Goal: Check status: Check status

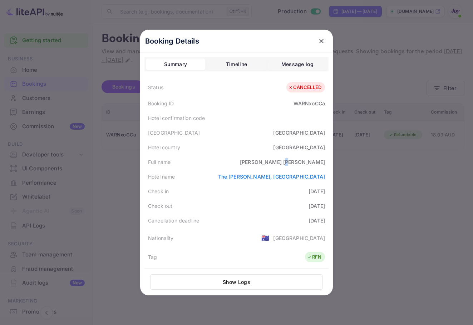
click at [318, 42] on icon "close" at bounding box center [321, 41] width 7 height 7
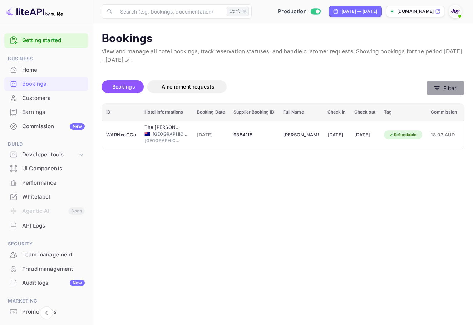
click at [453, 95] on button "Filter" at bounding box center [446, 88] width 38 height 15
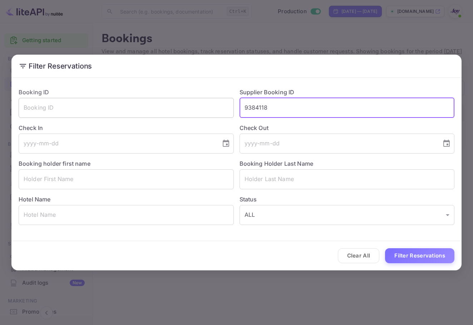
drag, startPoint x: 280, startPoint y: 109, endPoint x: 212, endPoint y: 107, distance: 67.6
click at [212, 107] on div "Booking ID ​ Supplier Booking ID 9384118 ​ Check In ​ Check Out ​ Booking holde…" at bounding box center [234, 153] width 442 height 143
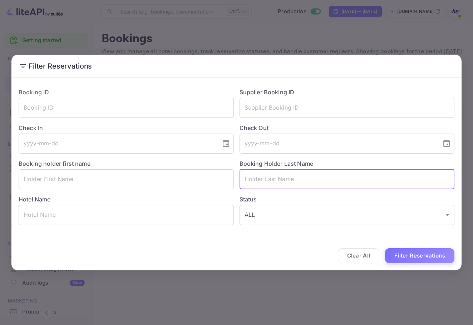
click at [283, 176] on input "text" at bounding box center [347, 179] width 215 height 20
paste input "[PERSON_NAME]"
type input "[PERSON_NAME]"
click at [421, 255] on button "Filter Reservations" at bounding box center [419, 256] width 69 height 15
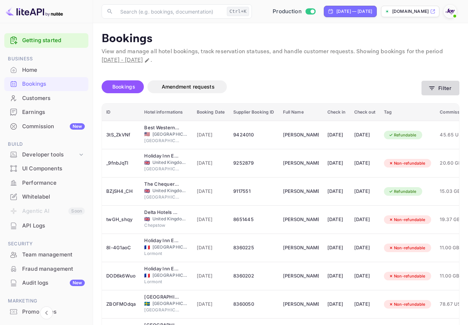
click at [429, 87] on icon "button" at bounding box center [431, 89] width 5 height 4
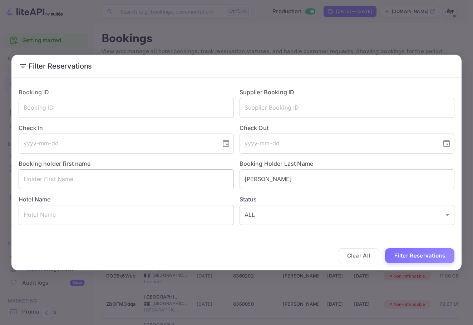
click at [186, 182] on input "text" at bounding box center [126, 179] width 215 height 20
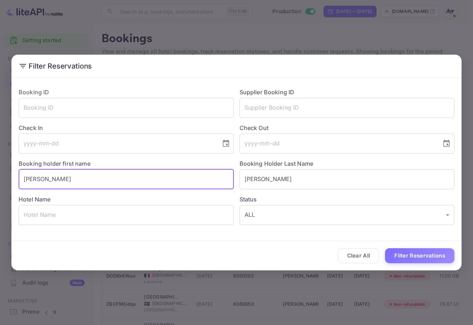
click at [385, 249] on button "Filter Reservations" at bounding box center [419, 256] width 69 height 15
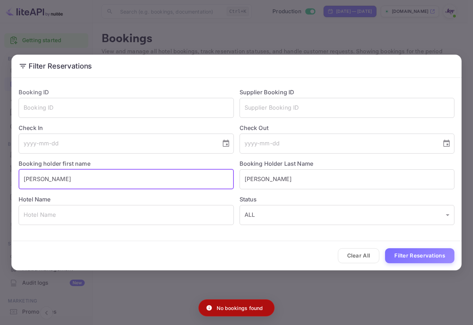
click at [0, 171] on div "Filter Reservations Booking ID ​ Supplier Booking ID ​ Check In ​ Check Out ​ B…" at bounding box center [236, 162] width 473 height 325
type input "[PERSON_NAME]"
click at [385, 249] on button "Filter Reservations" at bounding box center [419, 256] width 69 height 15
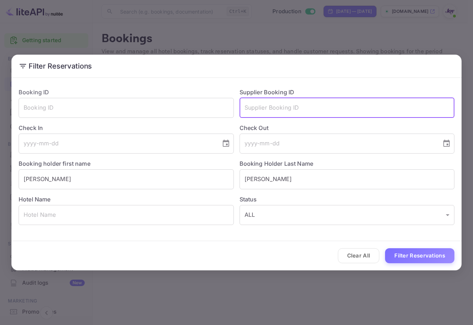
click at [277, 102] on input "text" at bounding box center [347, 108] width 215 height 20
paste input "[PERSON_NAME]"
type input "[PERSON_NAME]"
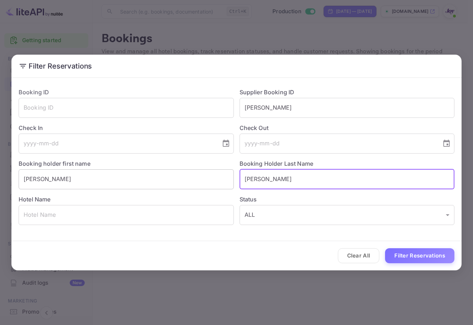
drag, startPoint x: 292, startPoint y: 174, endPoint x: 231, endPoint y: 177, distance: 60.8
click at [231, 177] on div "Booking ID ​ Supplier Booking ID [PERSON_NAME] ​ Check In ​ Check Out ​ Booking…" at bounding box center [234, 153] width 442 height 143
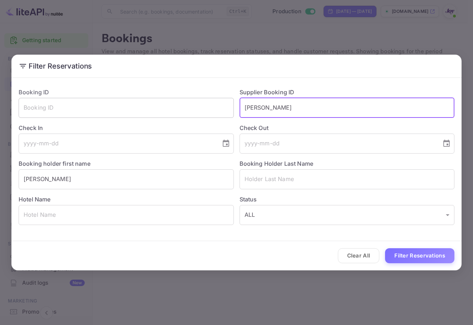
drag, startPoint x: 311, startPoint y: 114, endPoint x: 196, endPoint y: 100, distance: 116.0
click at [196, 100] on div "Booking ID ​ Supplier Booking ID [PERSON_NAME] ​ Check In ​ Check Out ​ Booking…" at bounding box center [234, 153] width 442 height 143
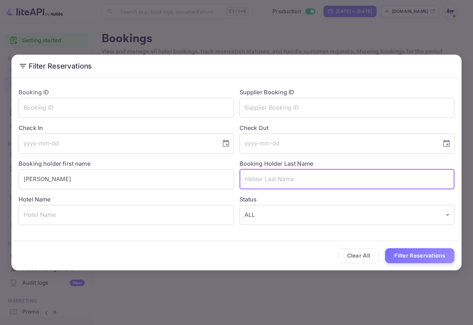
click at [306, 183] on input "text" at bounding box center [347, 179] width 215 height 20
paste input "[PERSON_NAME]"
type input "[PERSON_NAME]"
click at [415, 249] on button "Filter Reservations" at bounding box center [419, 256] width 69 height 15
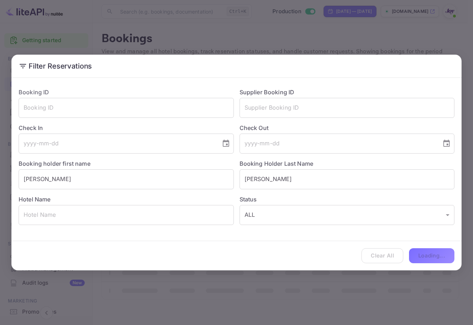
click at [416, 255] on div "Clear All Loading..." at bounding box center [236, 256] width 450 height 30
click at [327, 107] on input "text" at bounding box center [347, 108] width 215 height 20
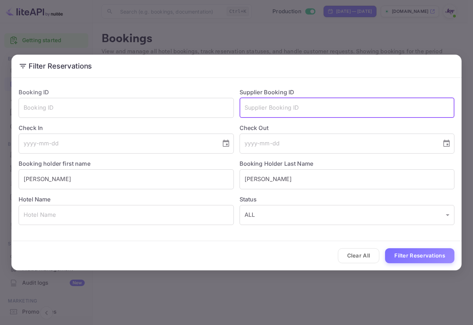
paste input "8252120"
type input "8252120"
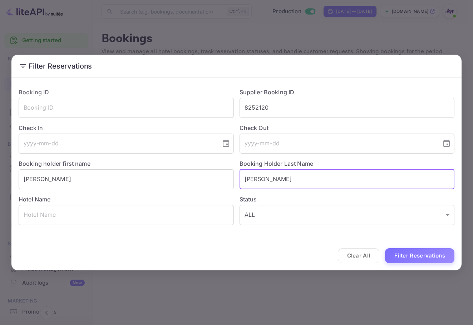
drag, startPoint x: 292, startPoint y: 170, endPoint x: 160, endPoint y: 159, distance: 132.4
click at [160, 159] on div "Booking ID ​ Supplier Booking ID 8252120 ​ Check In ​ Check Out ​ Booking holde…" at bounding box center [234, 153] width 442 height 143
click at [416, 259] on button "Filter Reservations" at bounding box center [419, 256] width 69 height 15
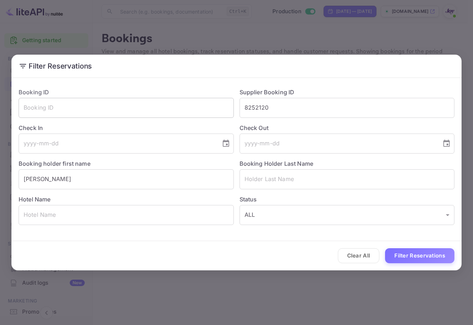
drag, startPoint x: 277, startPoint y: 107, endPoint x: 194, endPoint y: 105, distance: 83.0
click at [195, 105] on div "Booking ID ​ Supplier Booking ID 8252120 ​ Check In ​ Check Out ​ Booking holde…" at bounding box center [234, 153] width 442 height 143
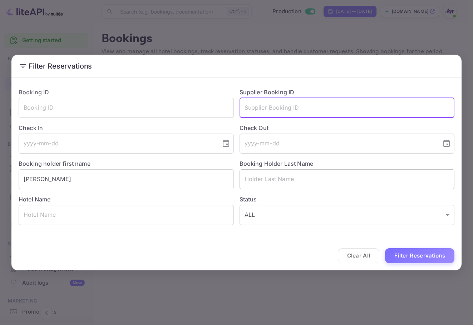
drag, startPoint x: 306, startPoint y: 183, endPoint x: 261, endPoint y: 185, distance: 45.4
click at [301, 185] on input "text" at bounding box center [347, 179] width 215 height 20
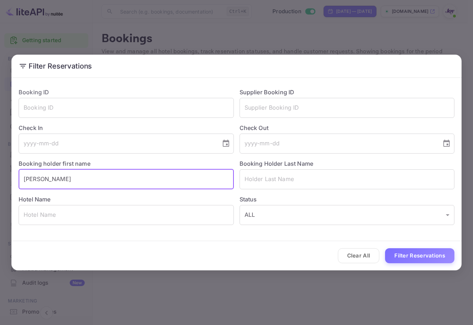
drag, startPoint x: 56, startPoint y: 177, endPoint x: 0, endPoint y: 161, distance: 57.5
click at [0, 161] on div "Filter Reservations Booking ID ​ Supplier Booking ID ​ Check In ​ Check Out ​ B…" at bounding box center [236, 162] width 473 height 325
click at [303, 181] on input "text" at bounding box center [347, 179] width 215 height 20
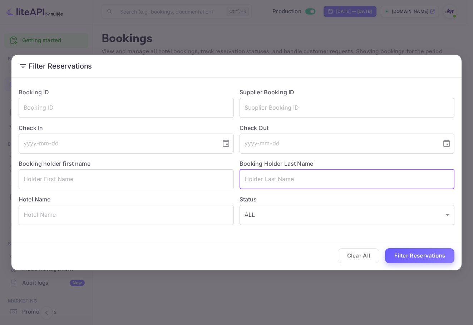
paste input "[PERSON_NAME]"
type input "[PERSON_NAME]"
click at [435, 252] on button "Filter Reservations" at bounding box center [419, 256] width 69 height 15
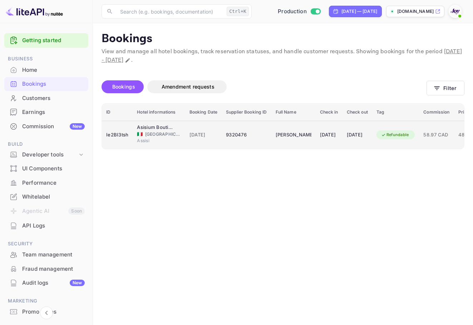
click at [343, 147] on td "[DATE]" at bounding box center [329, 135] width 27 height 28
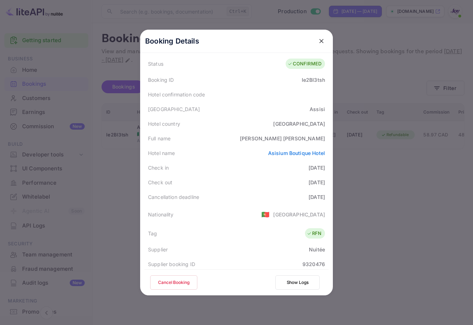
scroll to position [36, 0]
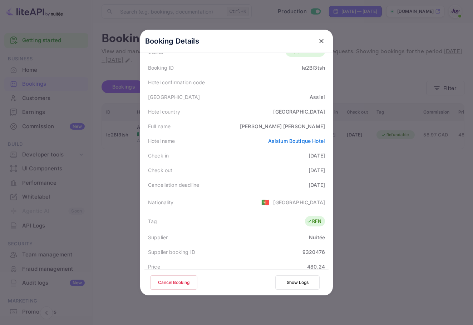
drag, startPoint x: 320, startPoint y: 42, endPoint x: 322, endPoint y: 49, distance: 6.8
click at [320, 42] on icon "close" at bounding box center [321, 41] width 4 height 4
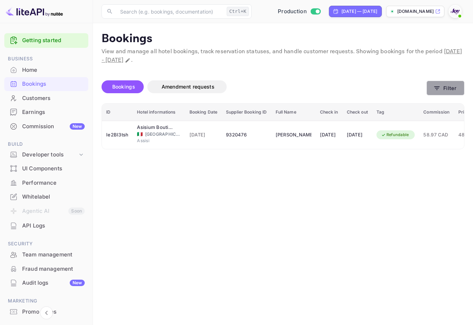
click at [454, 88] on button "Filter" at bounding box center [446, 88] width 38 height 15
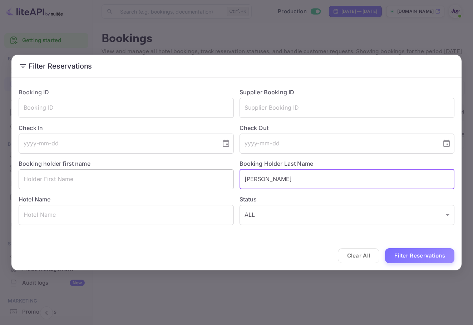
drag, startPoint x: 293, startPoint y: 183, endPoint x: 176, endPoint y: 173, distance: 116.6
click at [176, 173] on div "Booking ID ​ Supplier Booking ID ​ Check In ​ Check Out ​ Booking holder first …" at bounding box center [234, 153] width 442 height 143
paste input "Diamond"
type input "Diamond"
click at [428, 255] on button "Filter Reservations" at bounding box center [419, 256] width 69 height 15
